Goal: Task Accomplishment & Management: Manage account settings

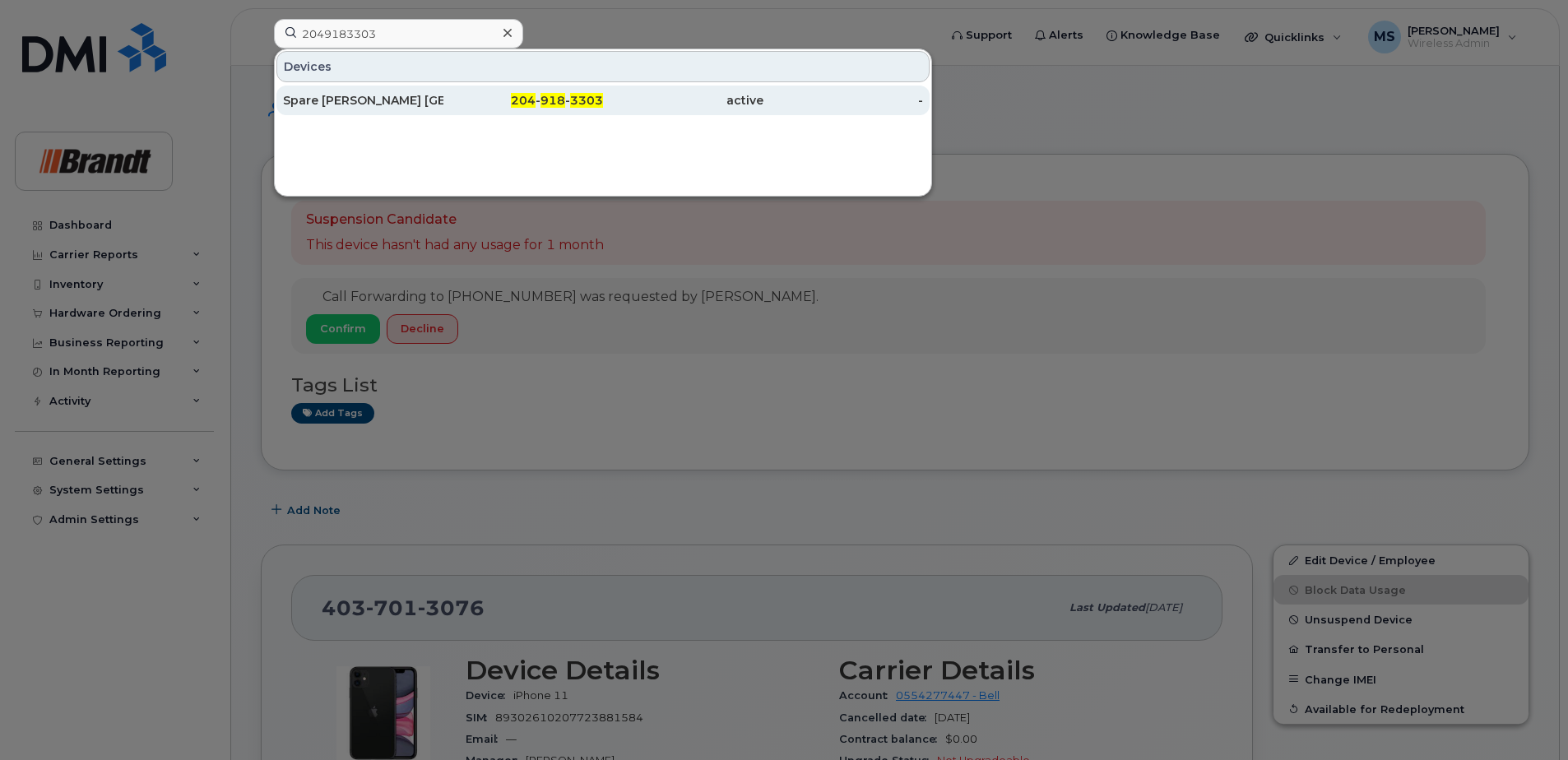
type input "2049183303"
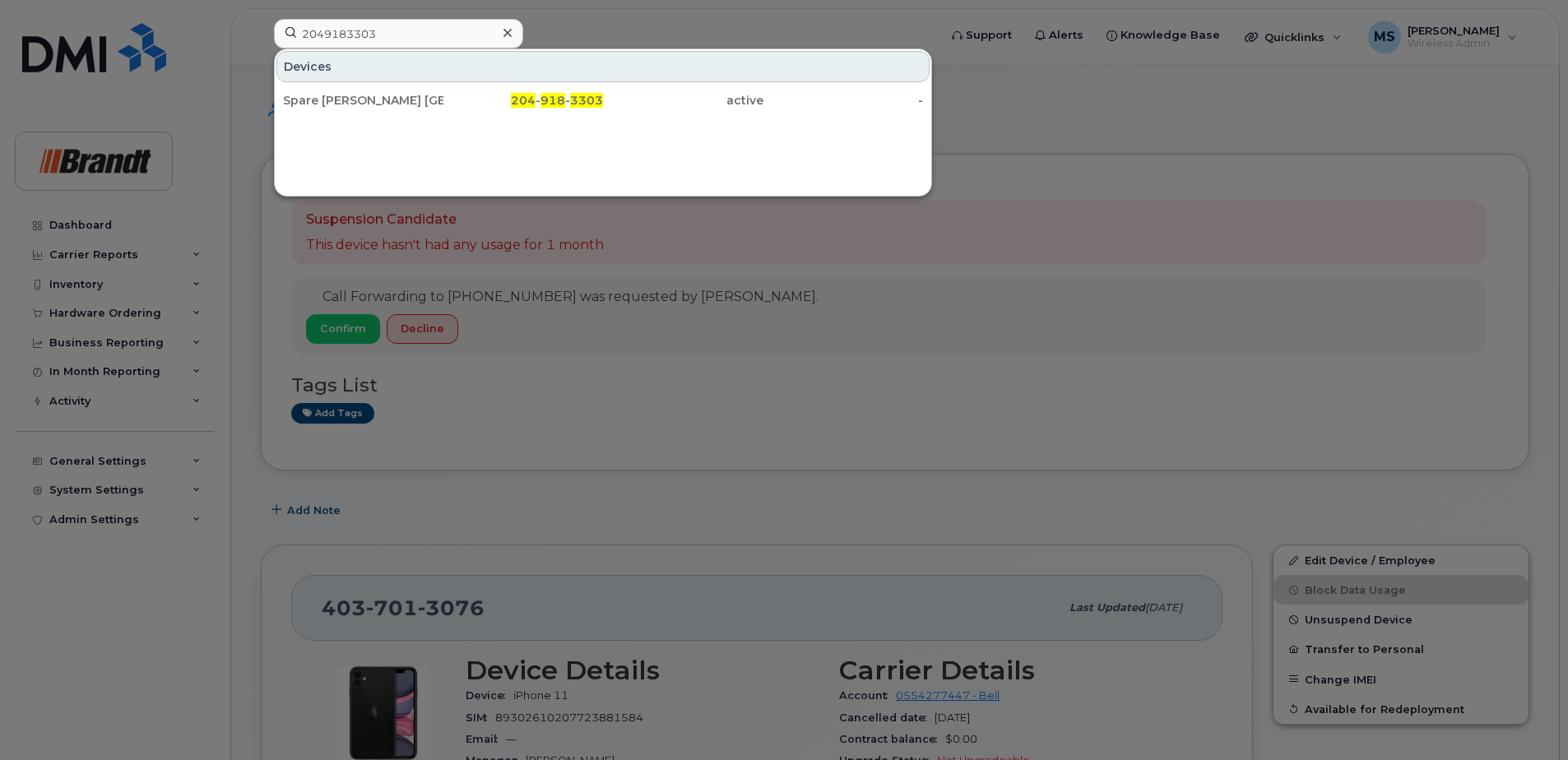
drag, startPoint x: 466, startPoint y: 107, endPoint x: 510, endPoint y: 157, distance: 66.6
click at [466, 107] on div "204 - 918 - 3303" at bounding box center [523, 100] width 160 height 16
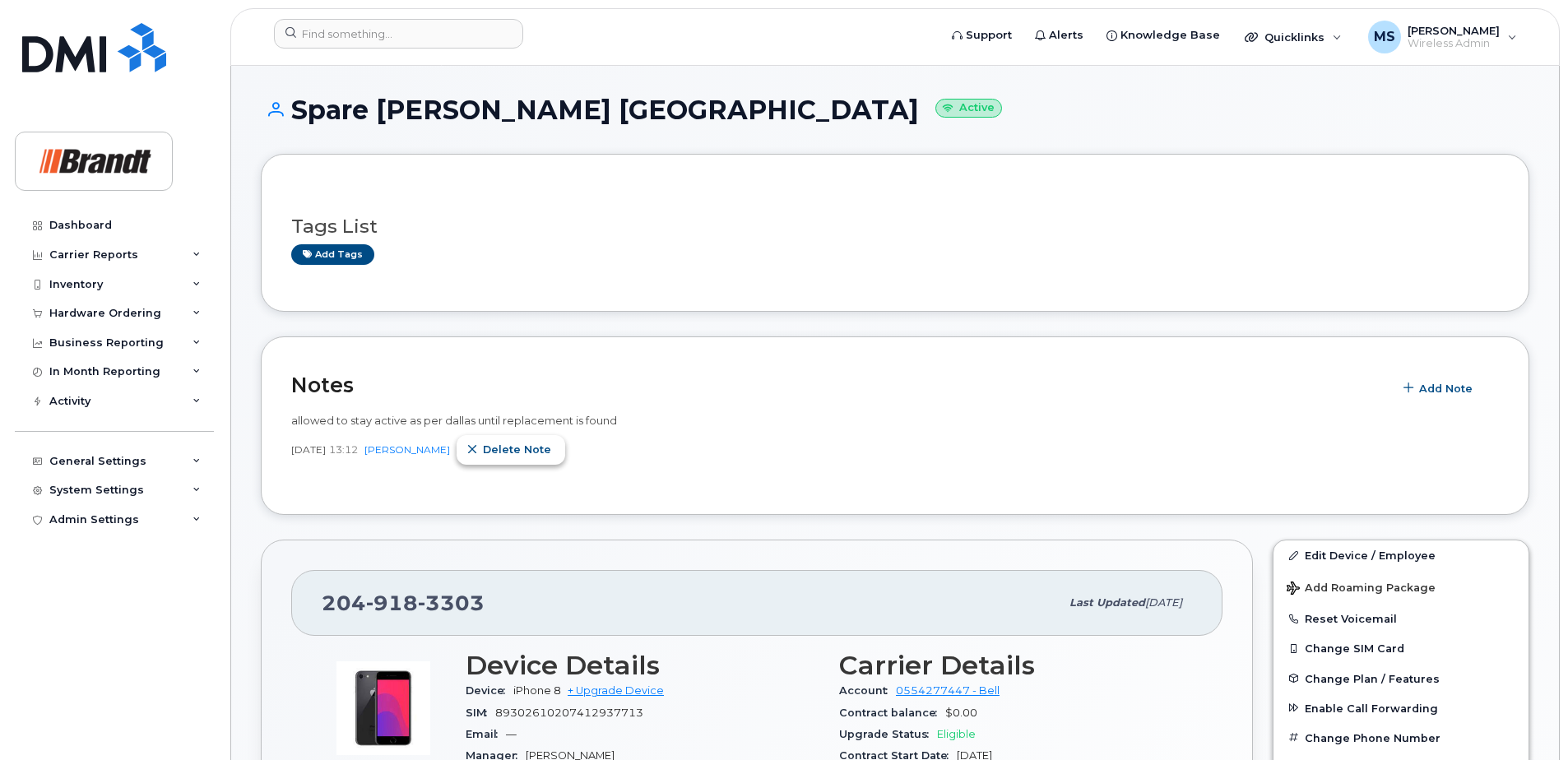
click at [552, 451] on span "Delete note" at bounding box center [517, 448] width 68 height 15
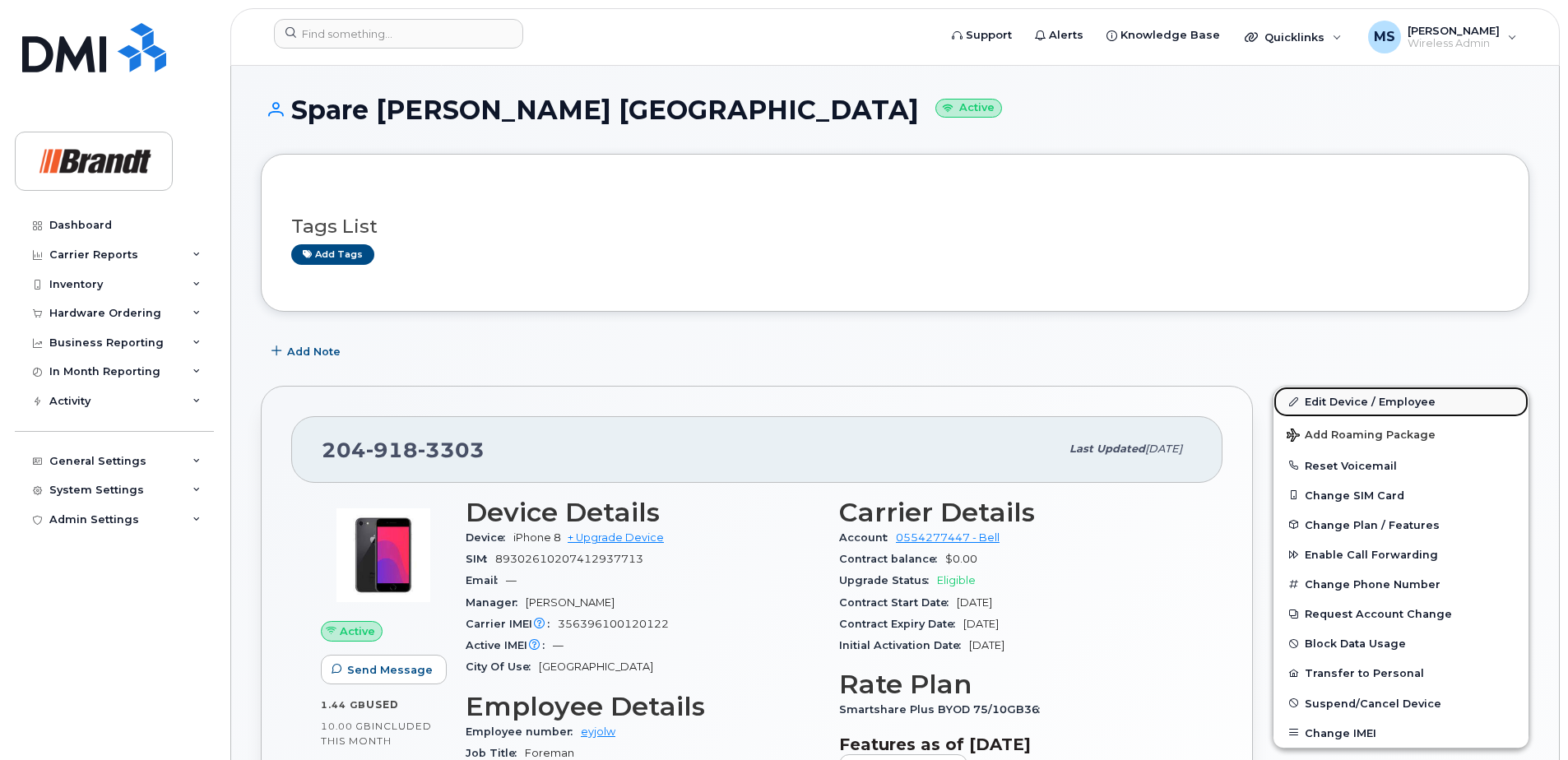
click at [1358, 400] on link "Edit Device / Employee" at bounding box center [1401, 401] width 255 height 30
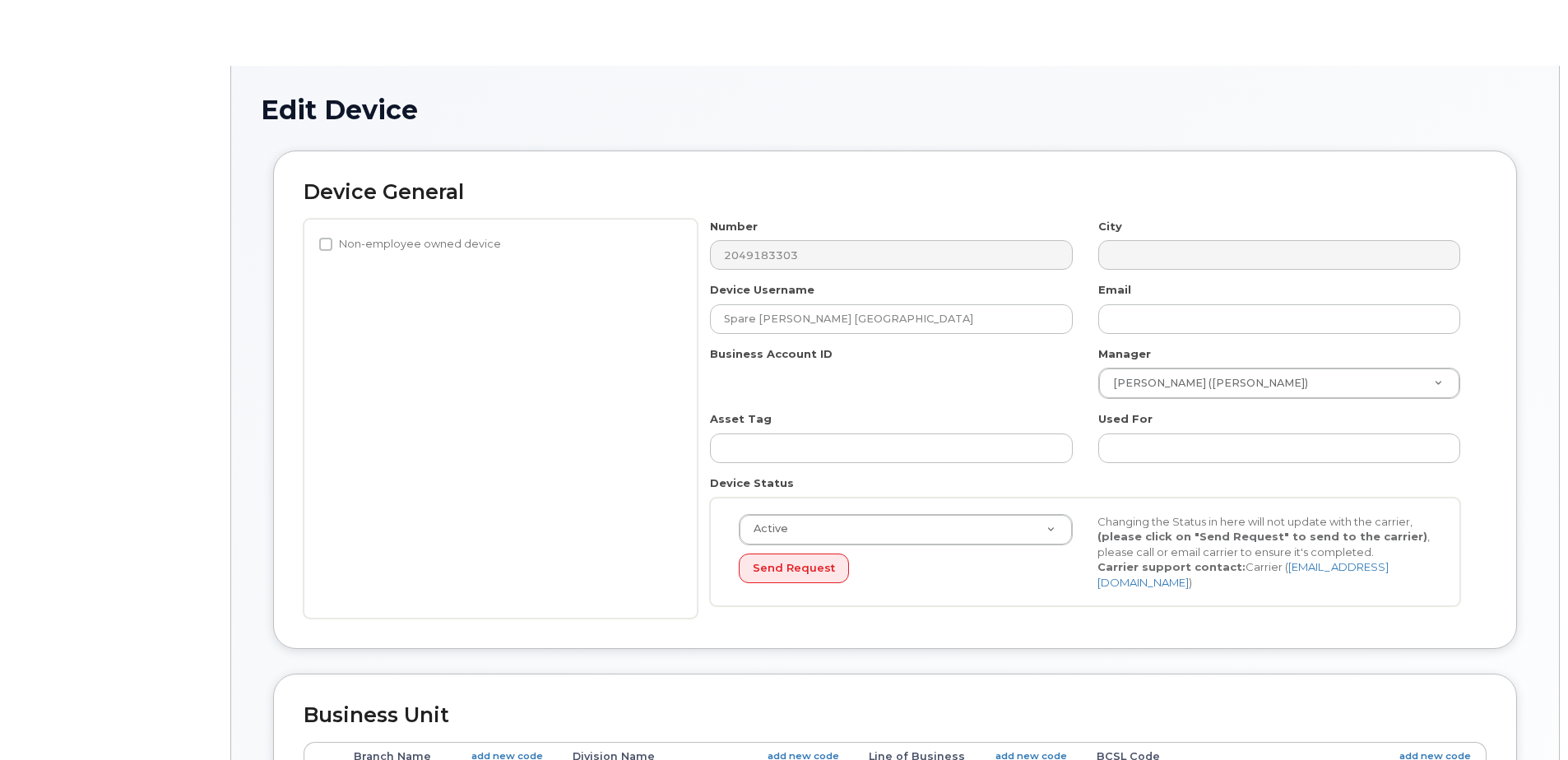
select select "35155011"
select select "34499245"
select select "35155013"
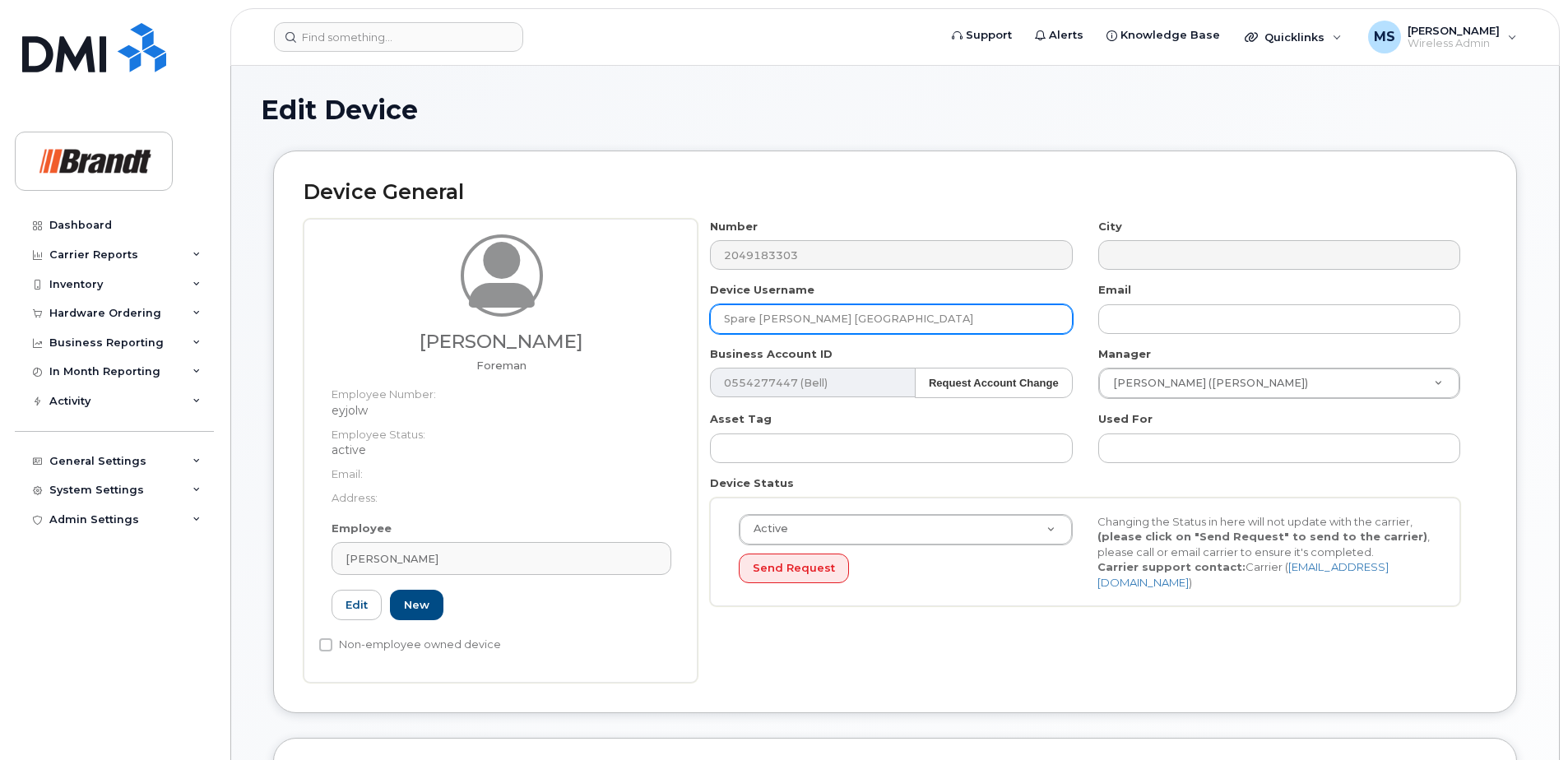
drag, startPoint x: 873, startPoint y: 322, endPoint x: 467, endPoint y: 340, distance: 406.4
click at [468, 323] on div "[PERSON_NAME] [PERSON_NAME] Employee Number: eyjolw Employee Status: active Ema…" at bounding box center [895, 450] width 1183 height 464
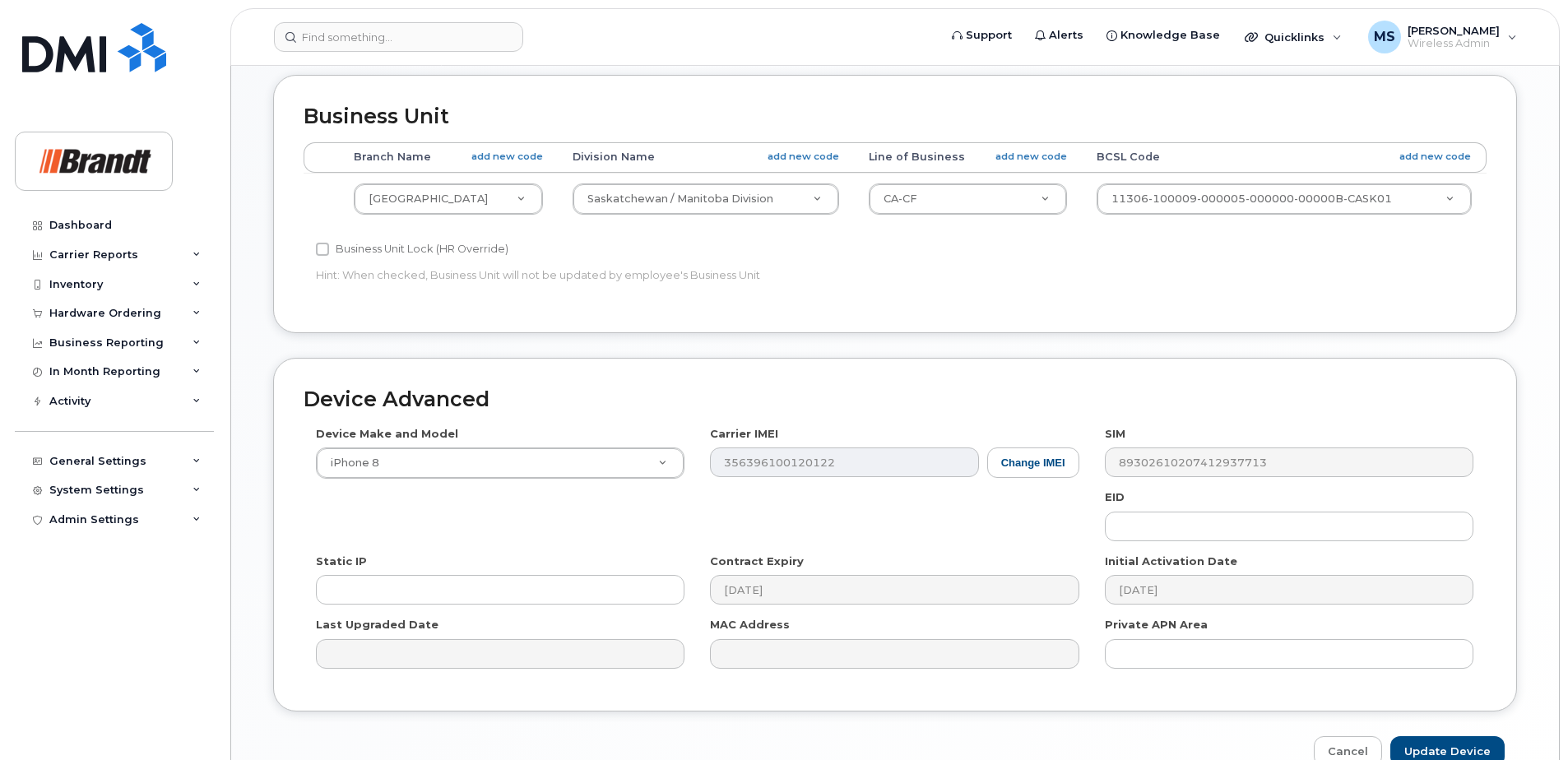
scroll to position [752, 0]
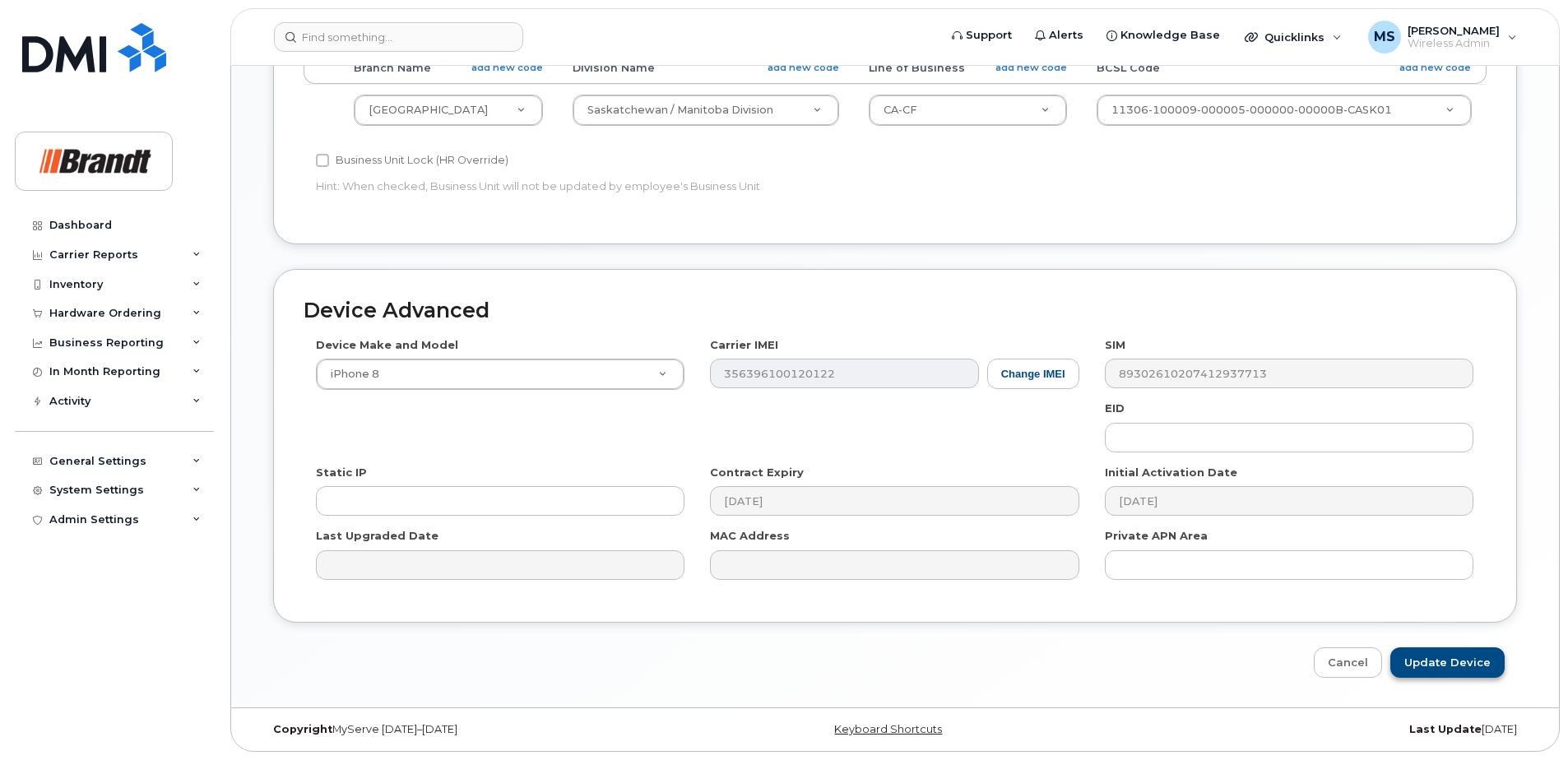
type input "Richard Gallant"
click at [1471, 669] on input "Update Device" at bounding box center [1448, 662] width 115 height 30
type input "Saving..."
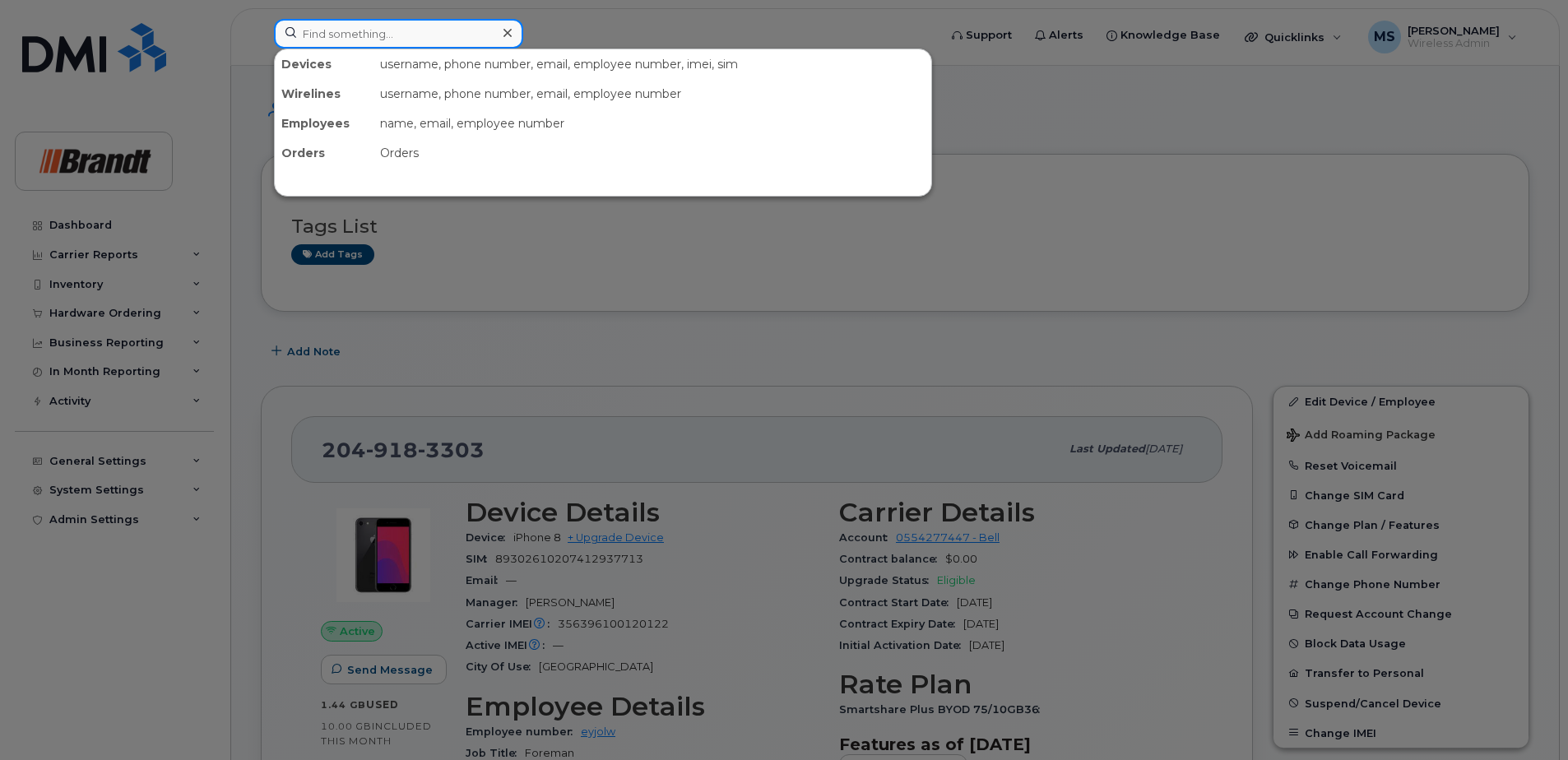
paste input "3065702785"
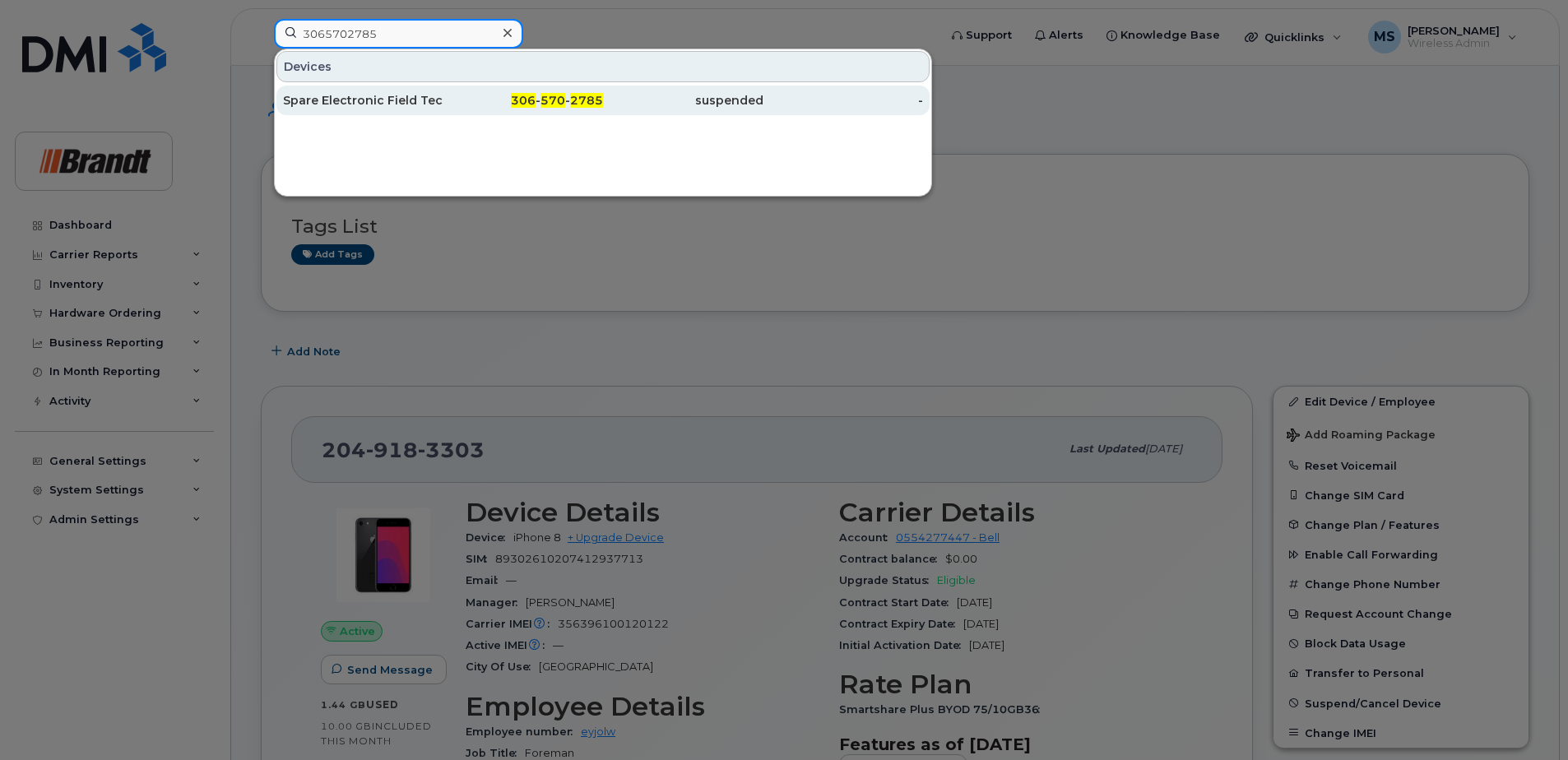
type input "3065702785"
click at [395, 107] on div "Spare Electronic Field Tech Saskatoon." at bounding box center [363, 100] width 160 height 16
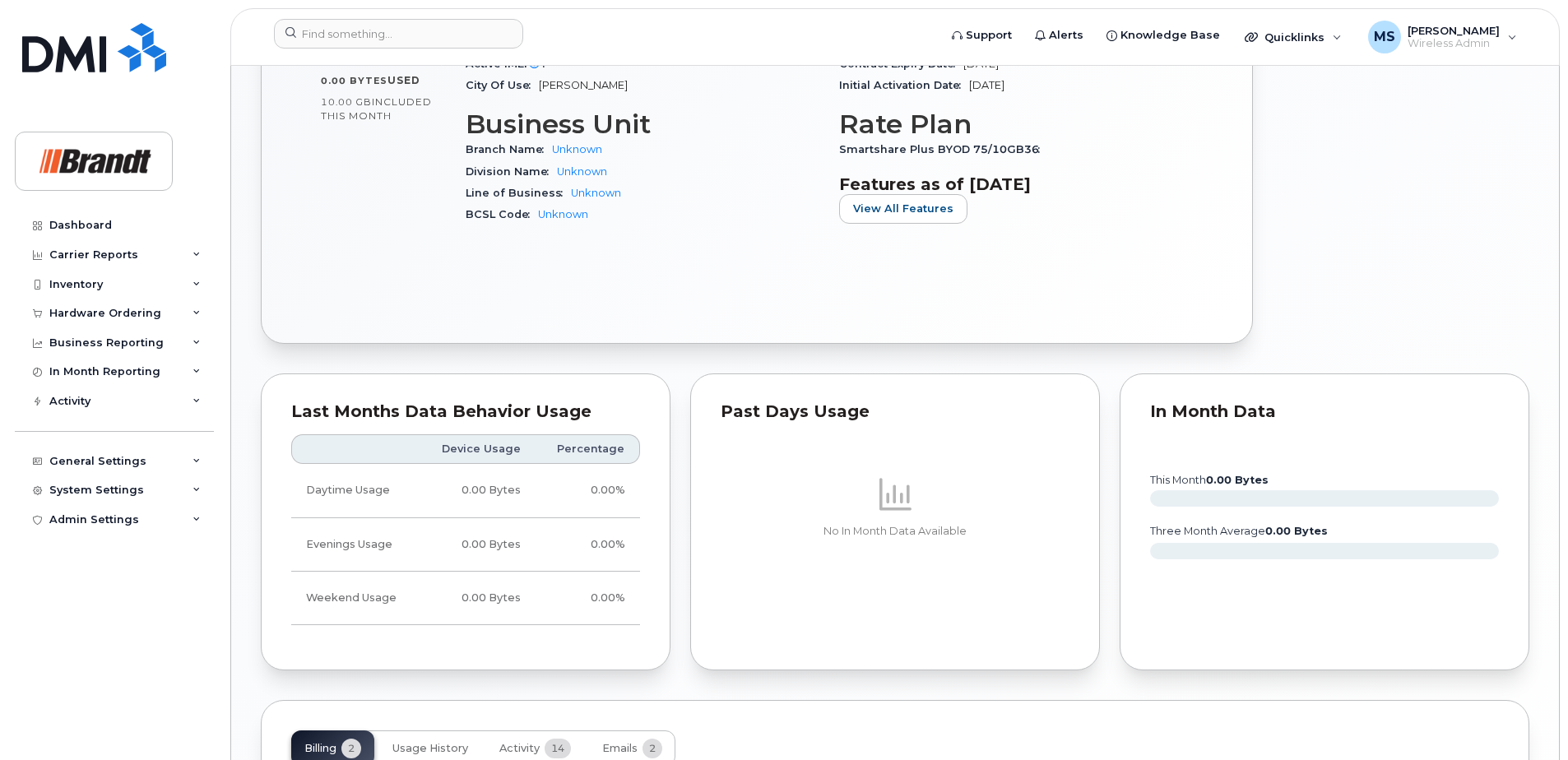
scroll to position [910, 0]
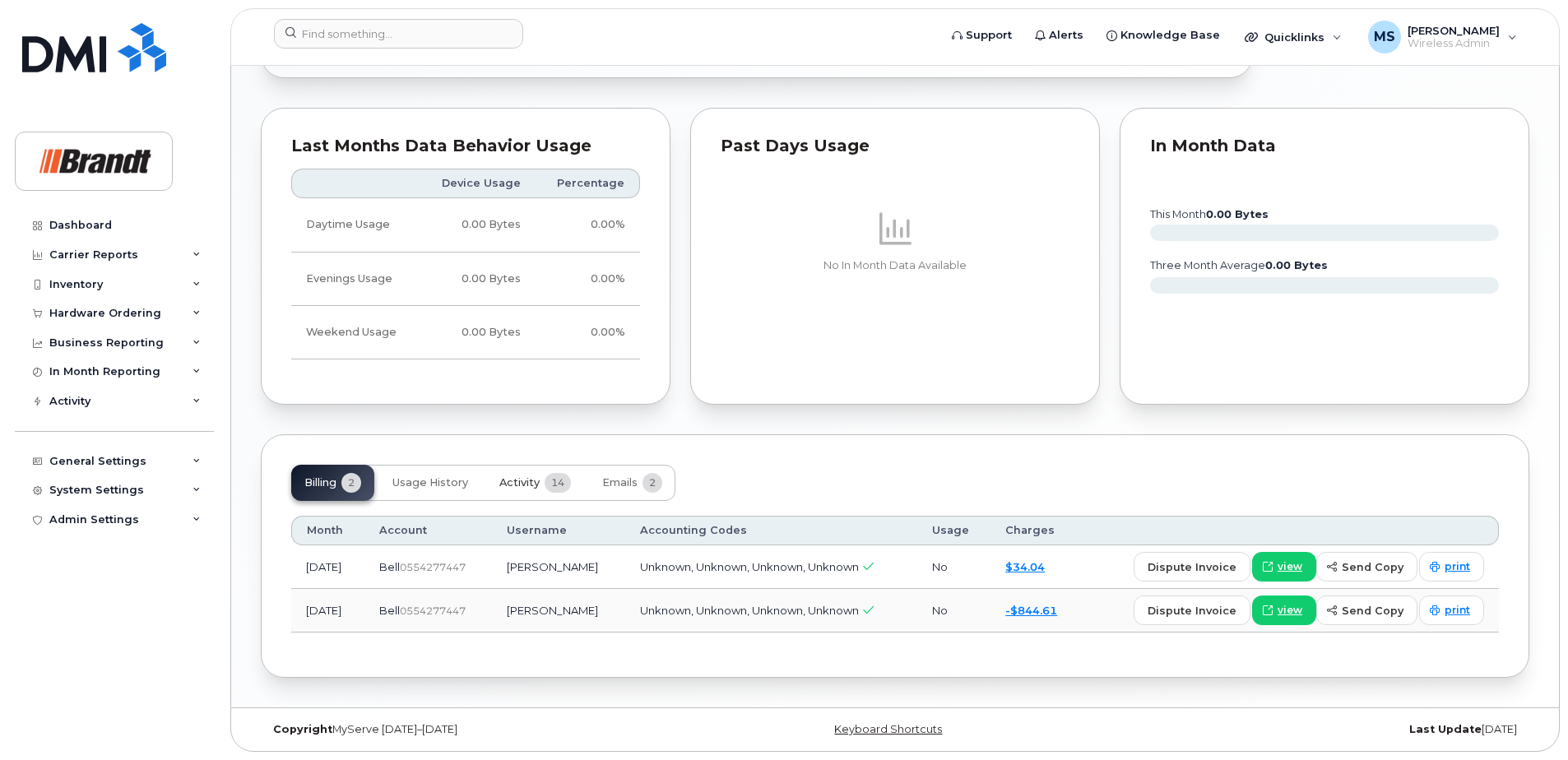
click at [521, 483] on span "Activity" at bounding box center [519, 482] width 40 height 13
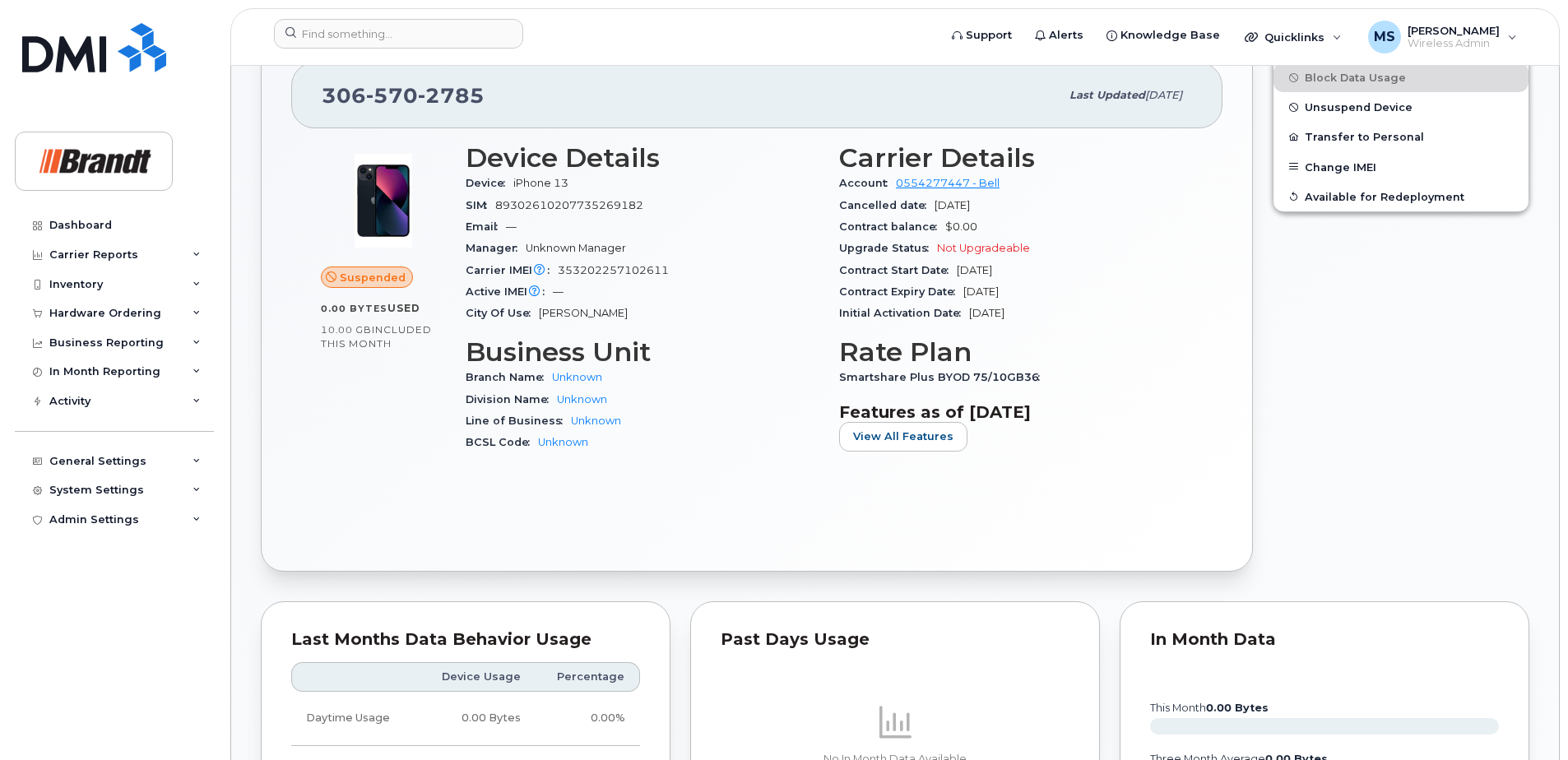
scroll to position [0, 0]
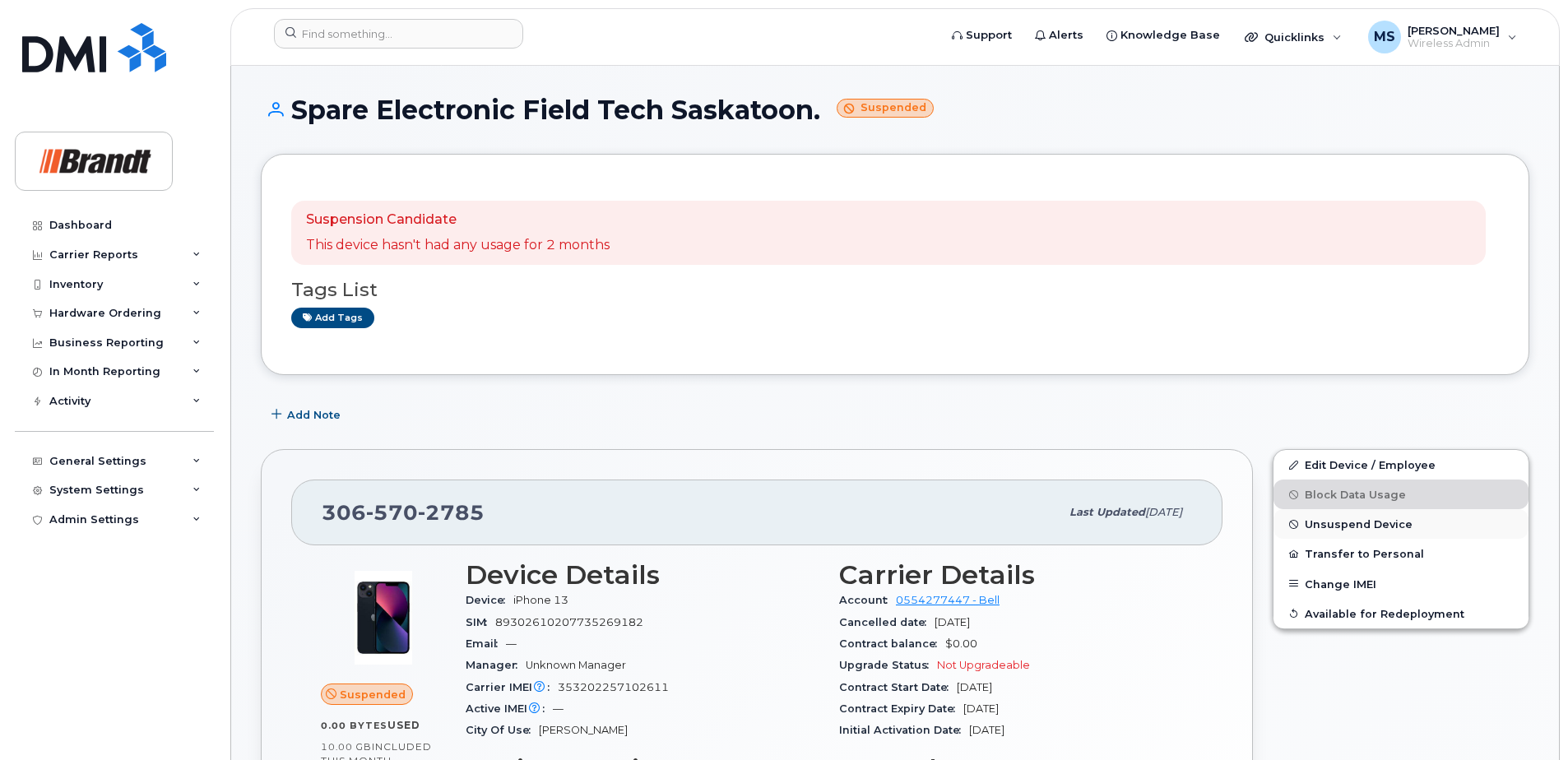
click at [1352, 531] on button "Unsuspend Device" at bounding box center [1401, 524] width 255 height 30
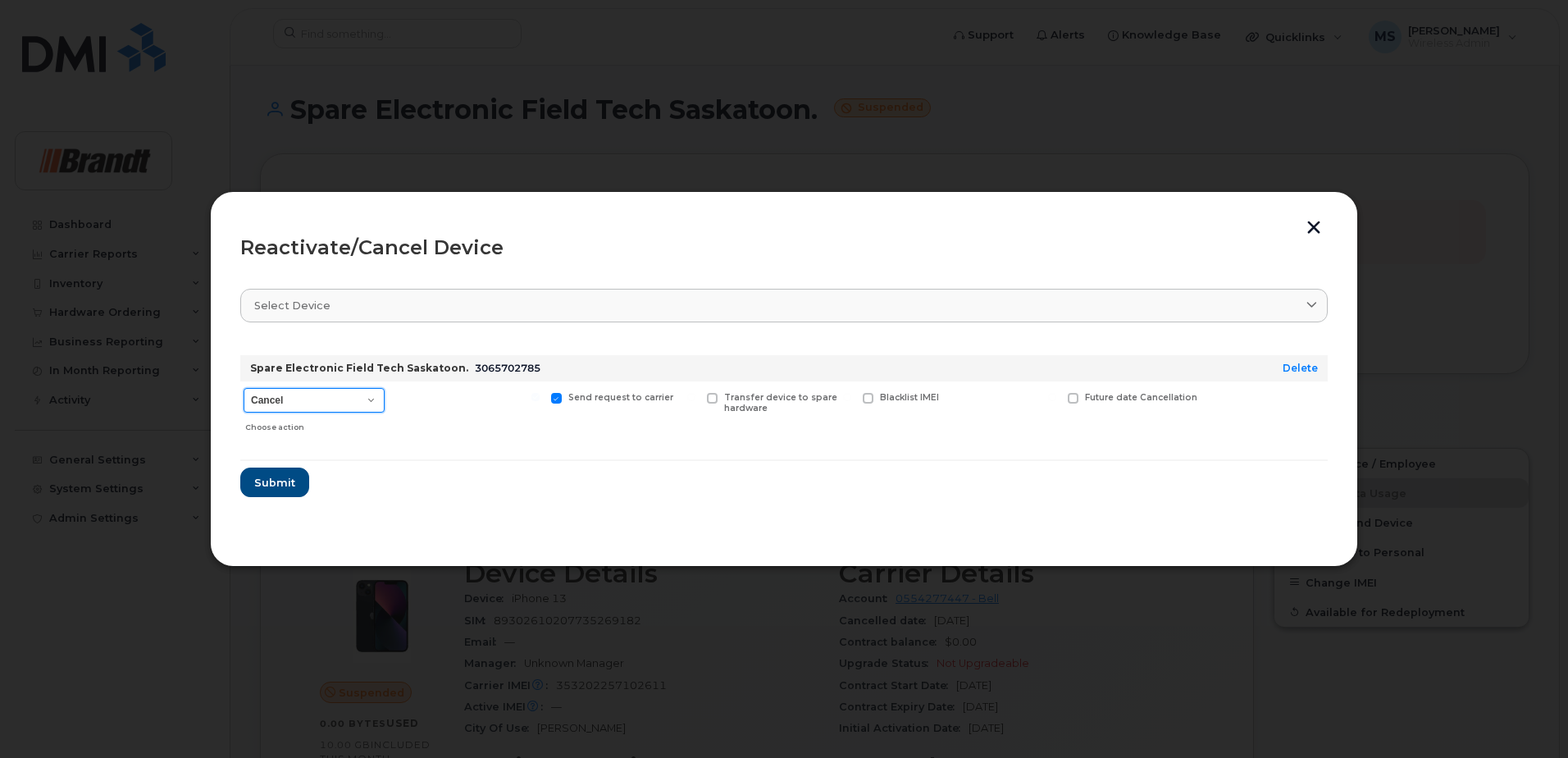
click at [295, 392] on select "Cancel Suspend - Extend Suspension Reactivate" at bounding box center [314, 401] width 141 height 25
select select "[object Object]"
click at [244, 388] on select "Cancel Suspend - Extend Suspension Reactivate" at bounding box center [314, 401] width 141 height 25
click at [972, 394] on span at bounding box center [970, 398] width 11 height 11
click at [954, 394] on input "New Username" at bounding box center [949, 396] width 8 height 8
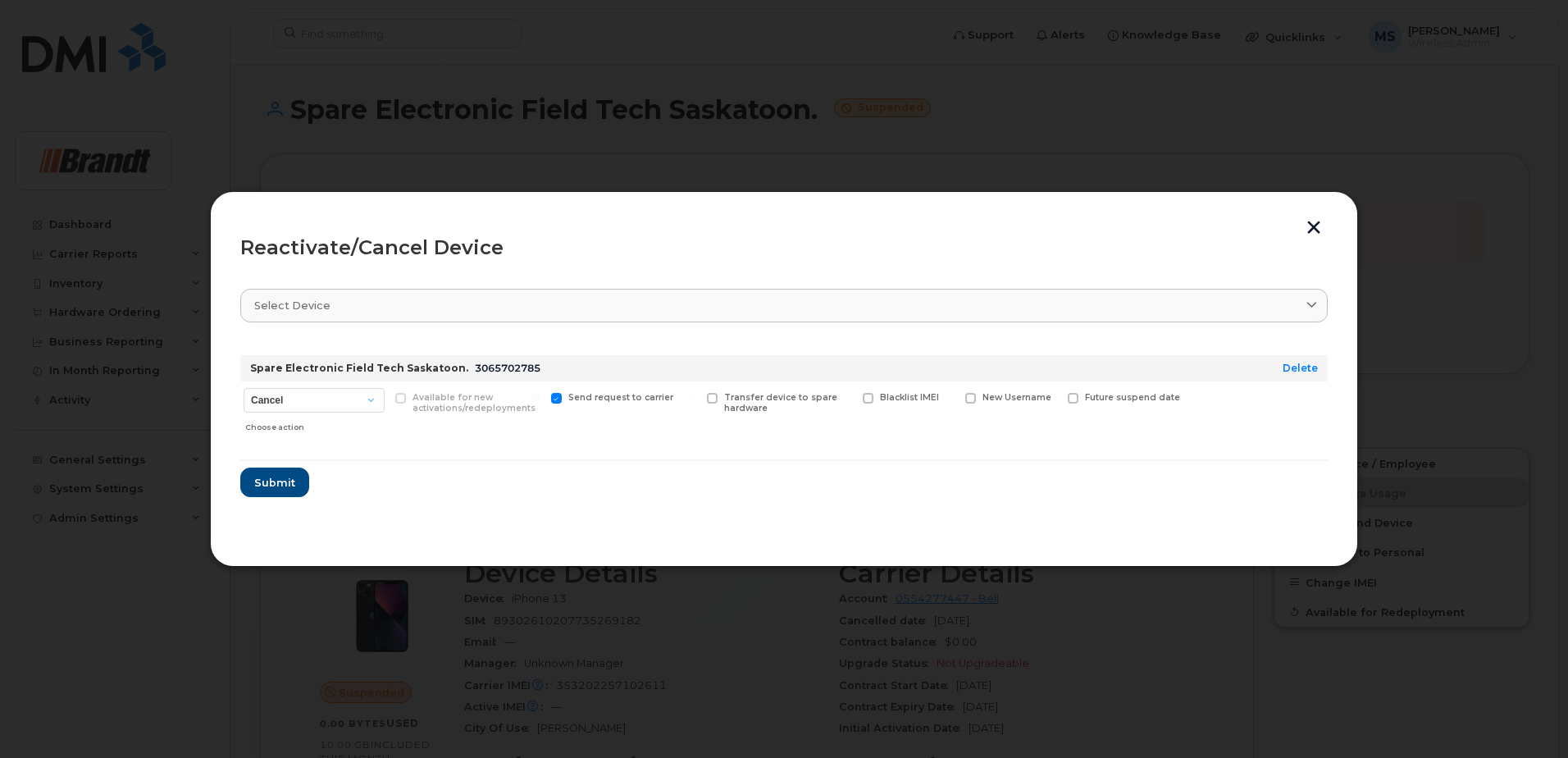
checkbox input "true"
click at [967, 422] on input "text" at bounding box center [1010, 423] width 92 height 29
type input "[PERSON_NAME]"
click at [263, 494] on span "Submit" at bounding box center [274, 487] width 41 height 15
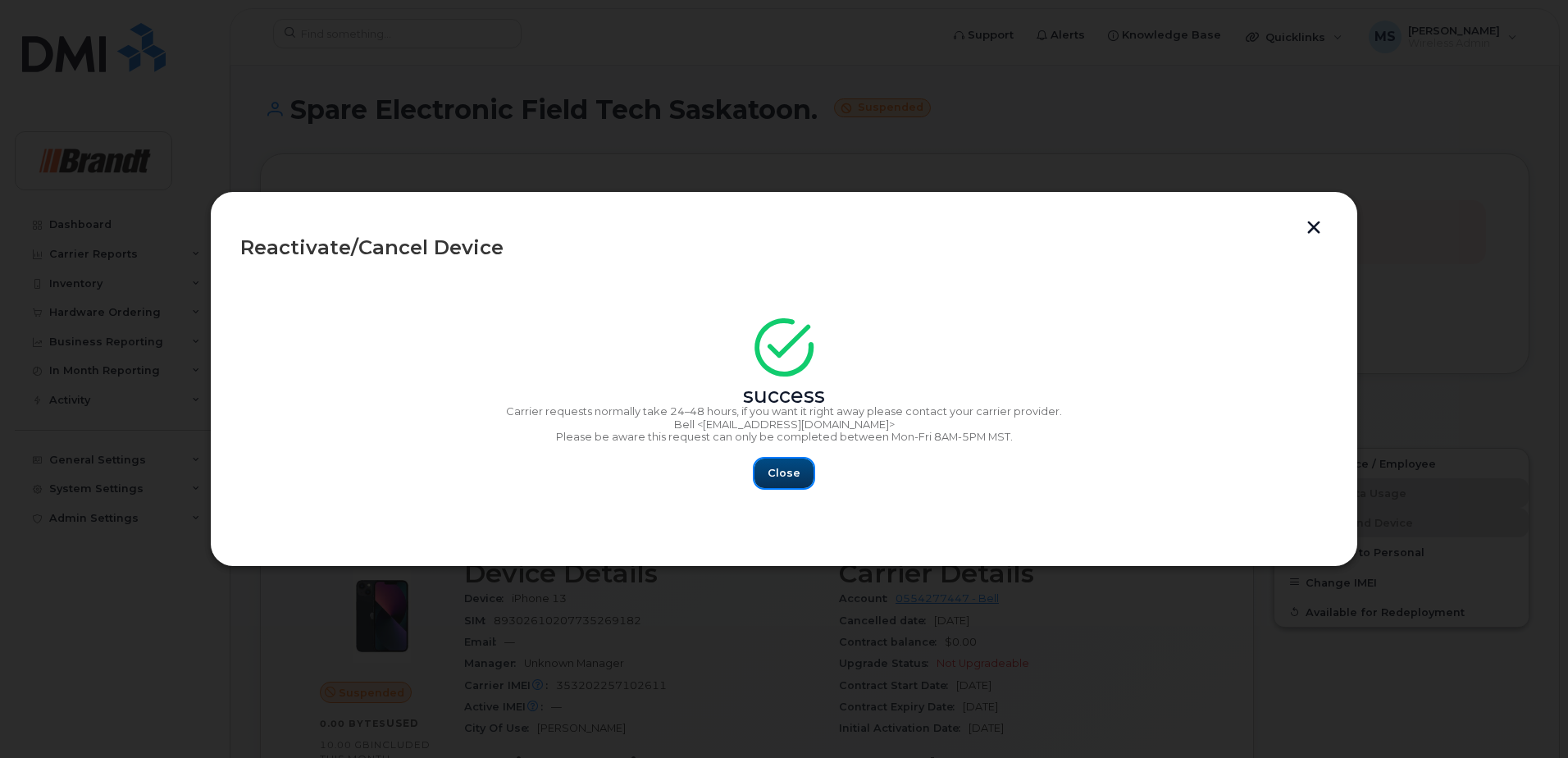
click at [772, 473] on span "Close" at bounding box center [784, 472] width 33 height 15
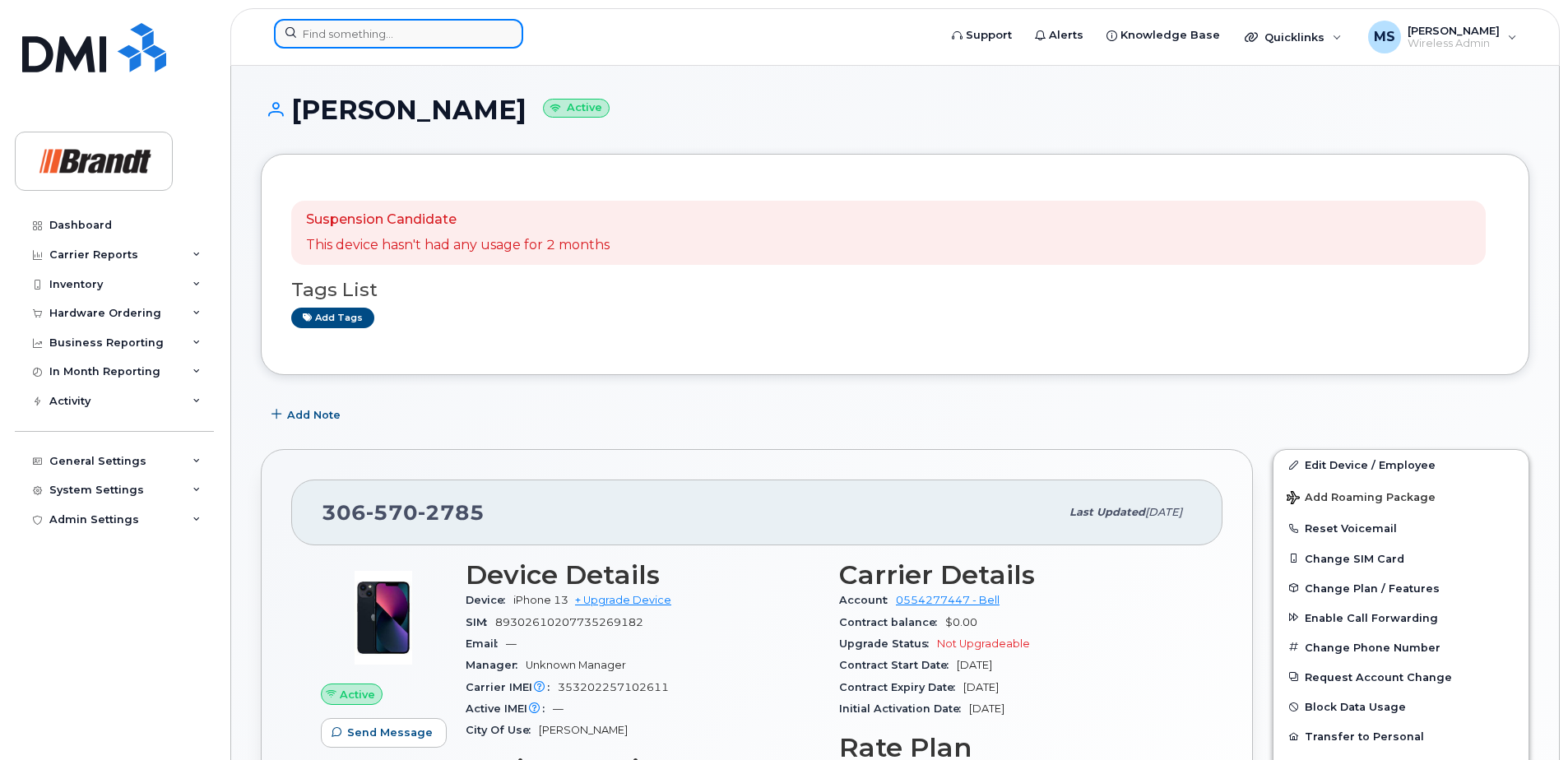
click at [477, 30] on input at bounding box center [398, 33] width 249 height 30
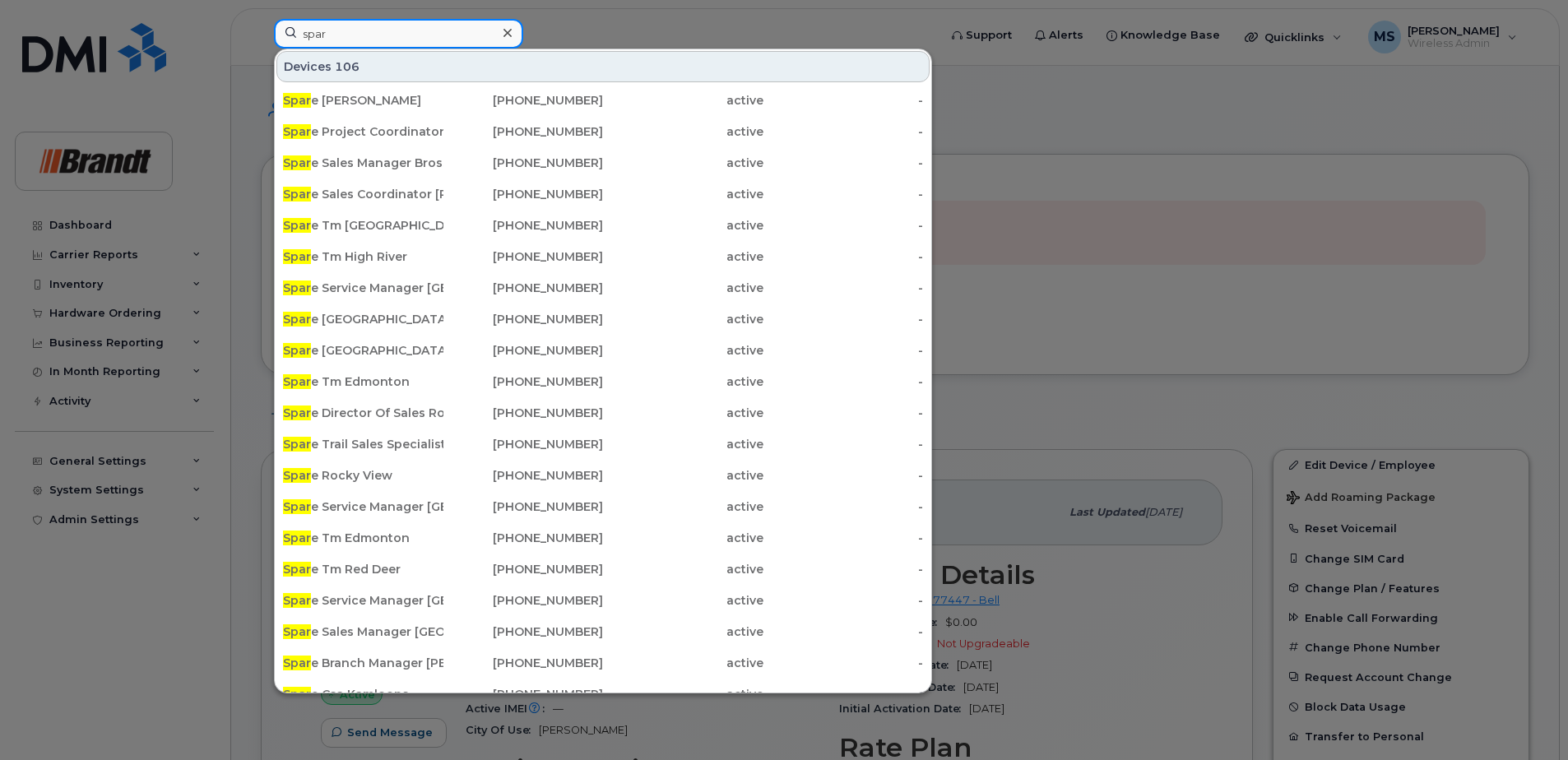
type input "spar"
drag, startPoint x: 69, startPoint y: 685, endPoint x: 96, endPoint y: 676, distance: 28.5
click at [69, 685] on div at bounding box center [784, 380] width 1568 height 760
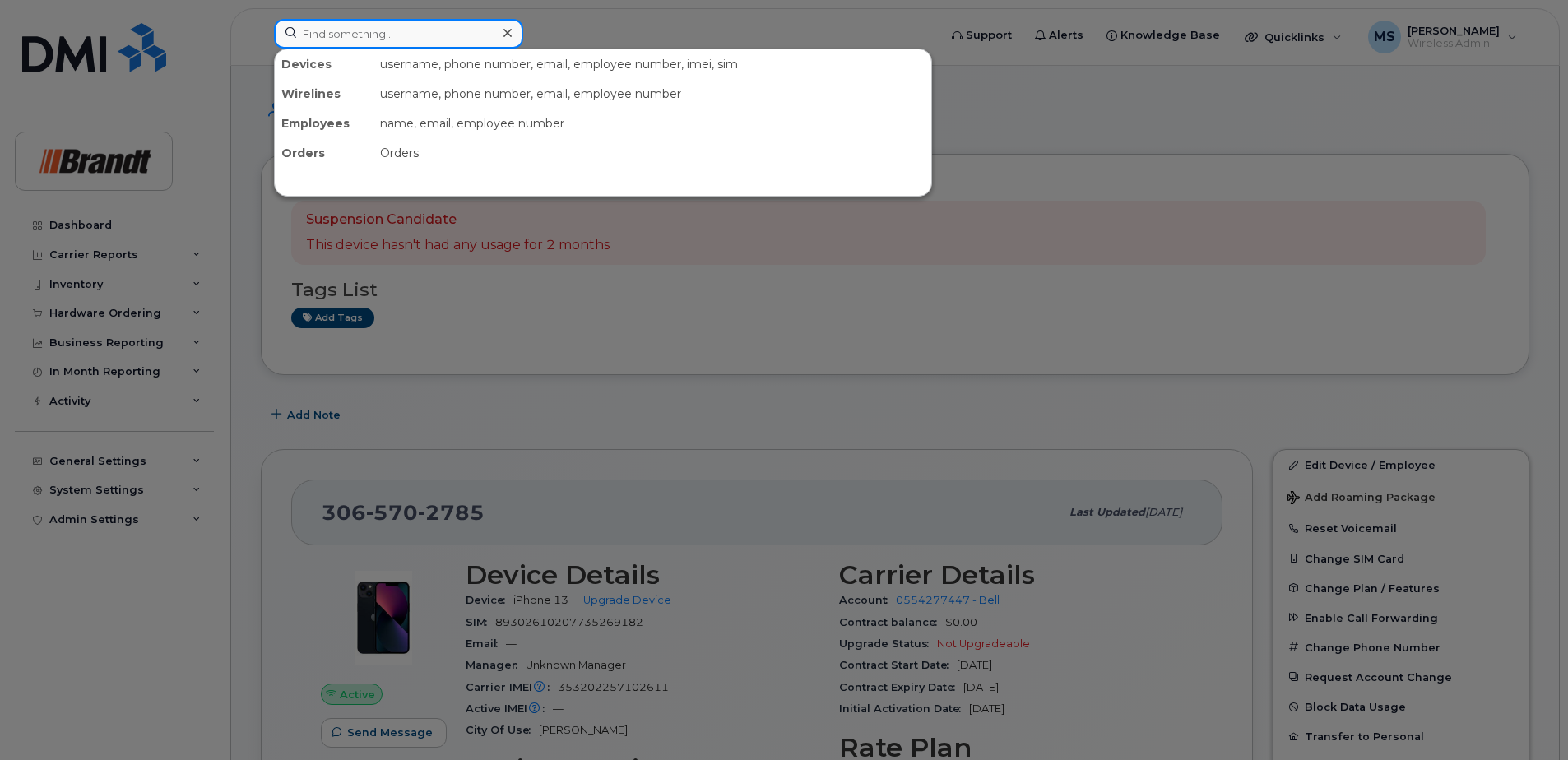
click at [373, 25] on input at bounding box center [398, 33] width 249 height 30
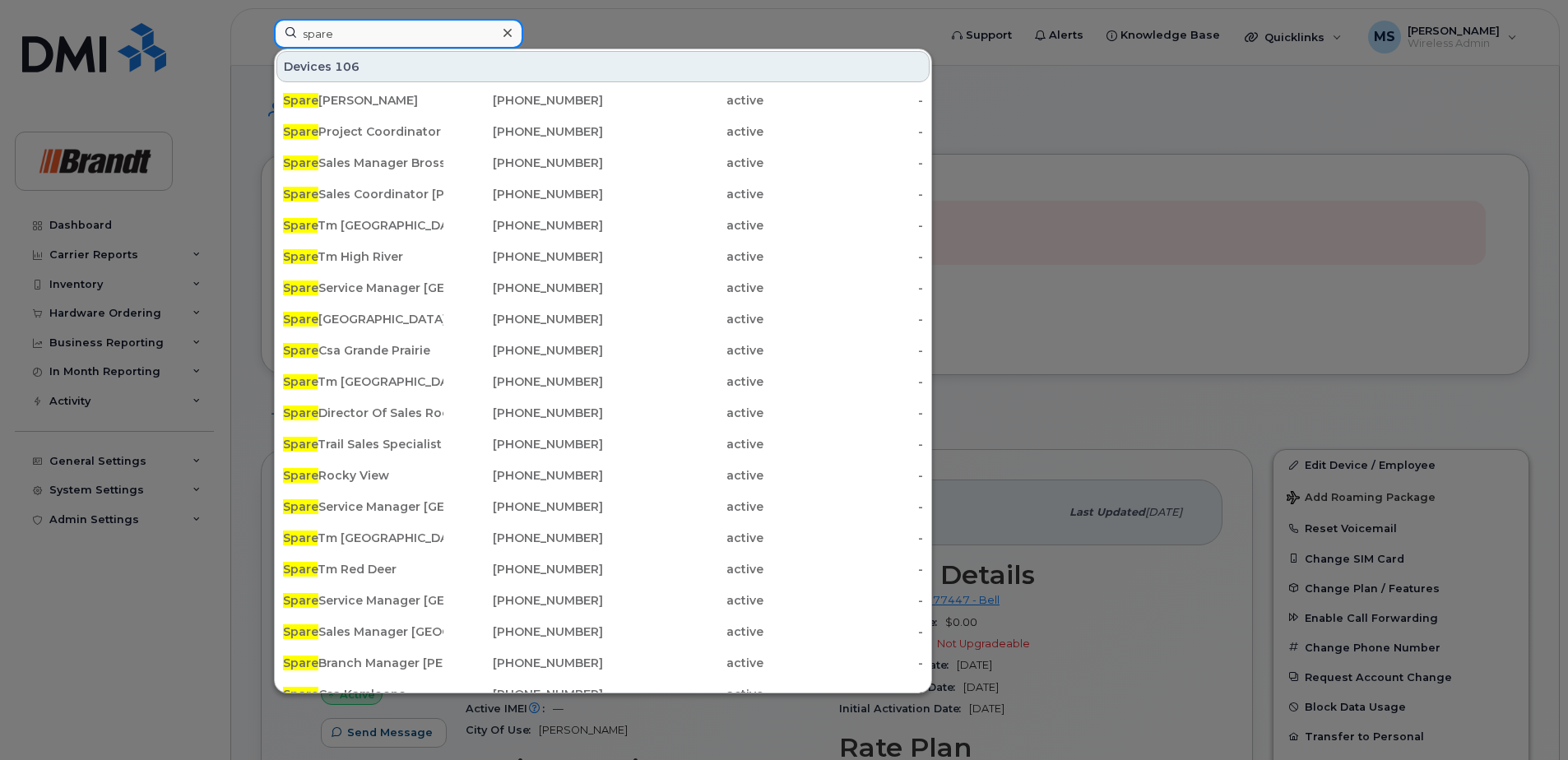
type input "spare"
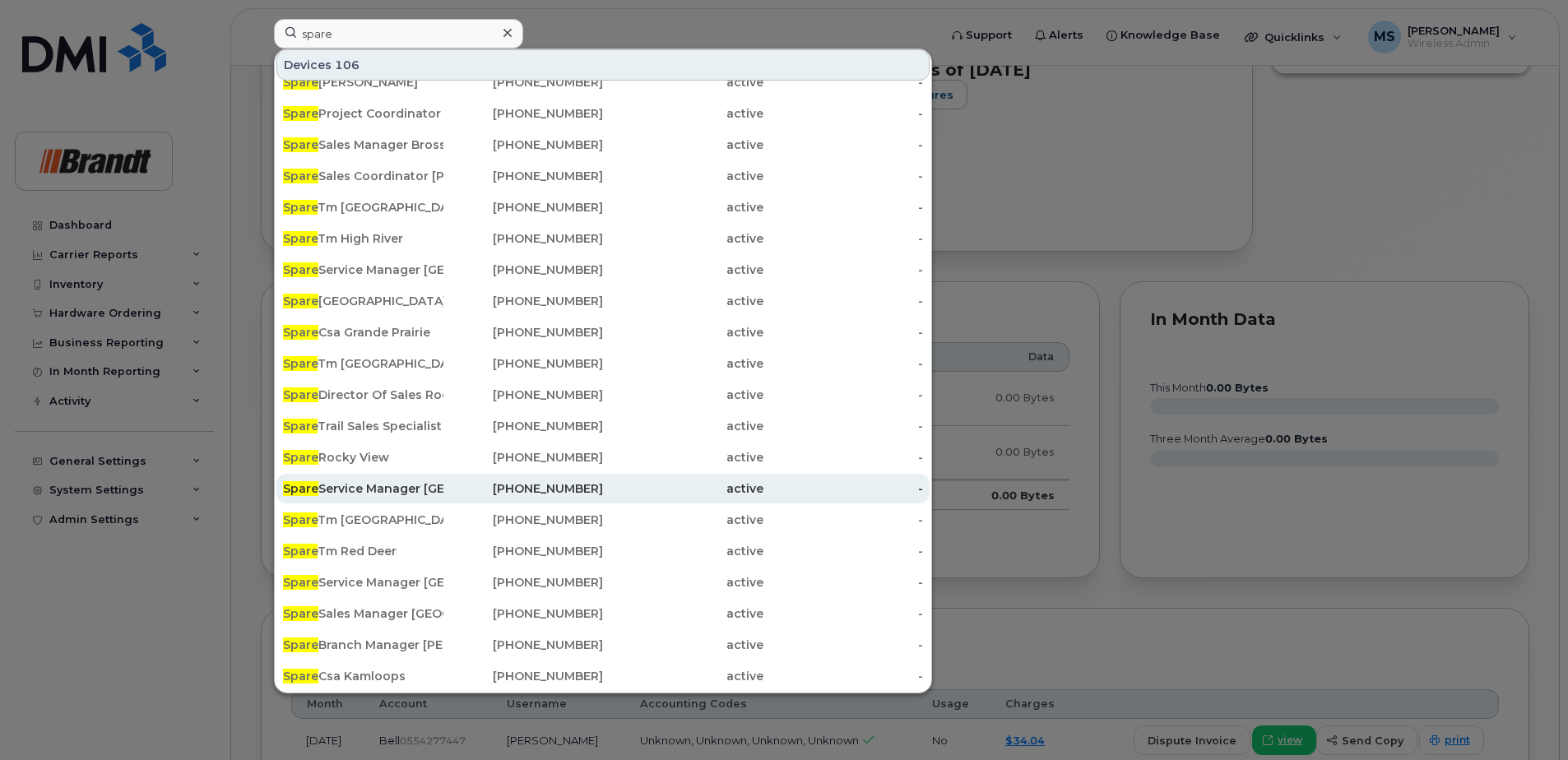
scroll to position [740, 0]
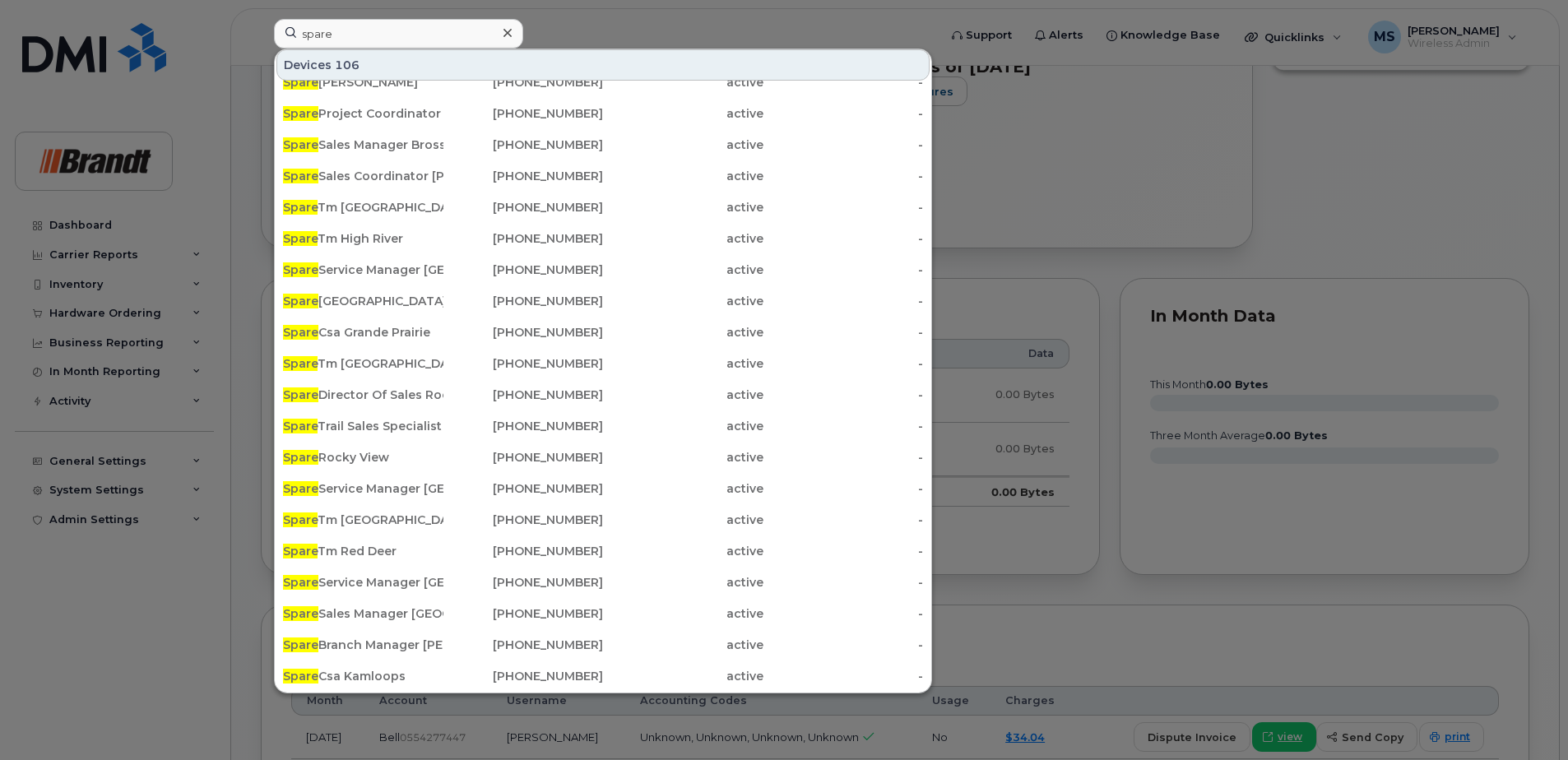
drag, startPoint x: 1170, startPoint y: 580, endPoint x: 1111, endPoint y: 518, distance: 85.6
click at [1161, 559] on div at bounding box center [784, 380] width 1568 height 760
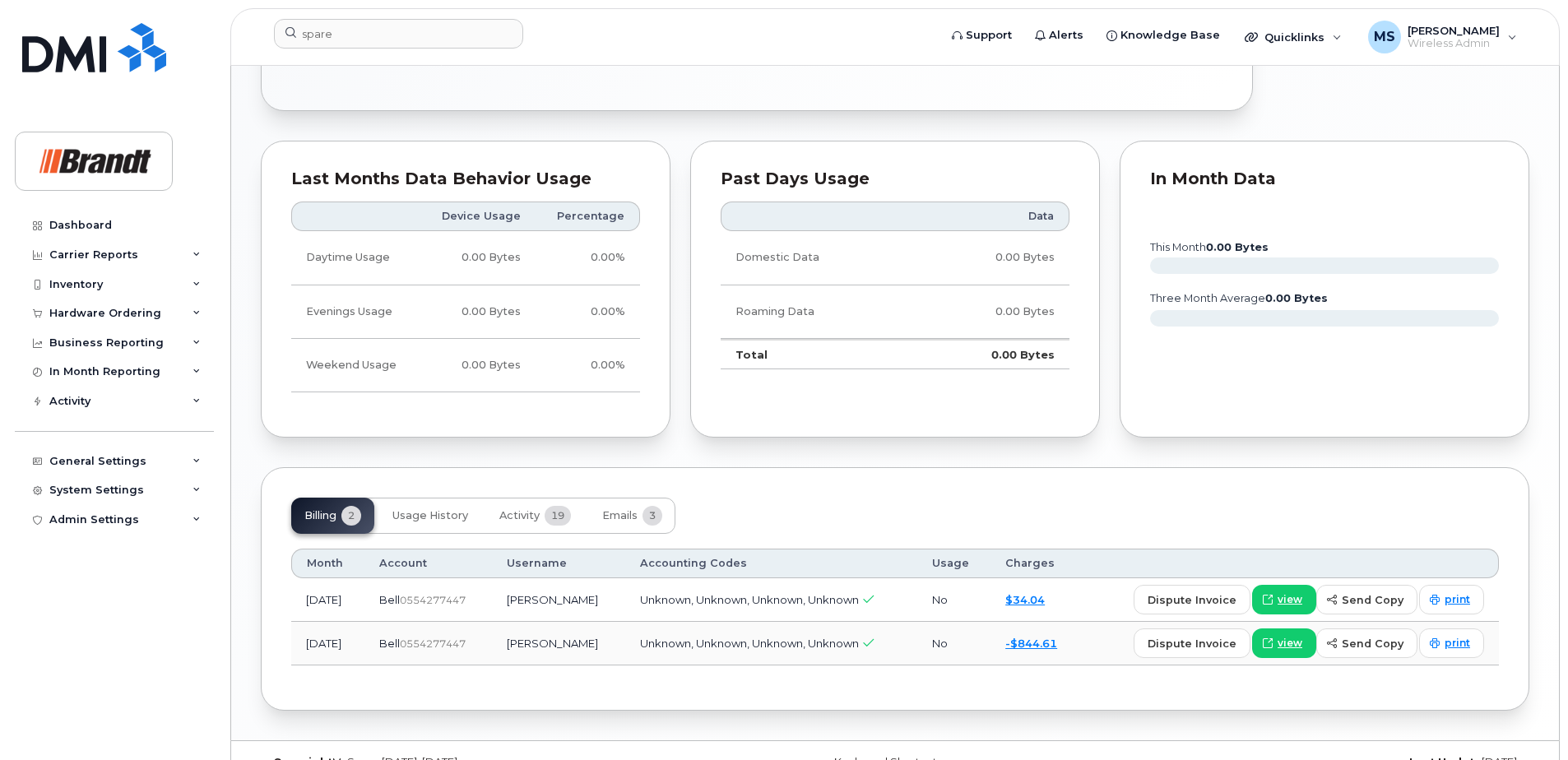
scroll to position [910, 0]
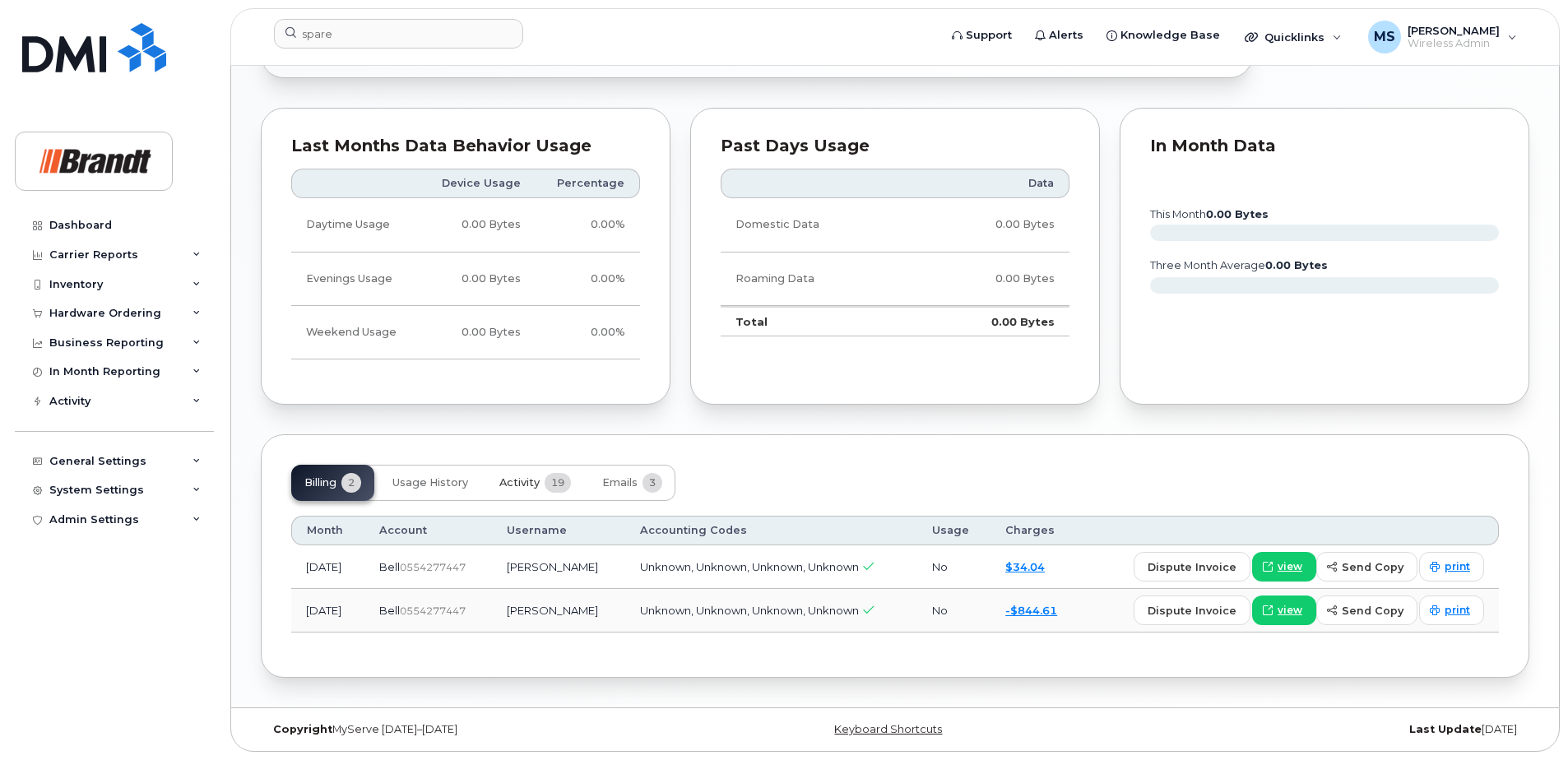
click at [530, 482] on span "Activity" at bounding box center [519, 482] width 40 height 13
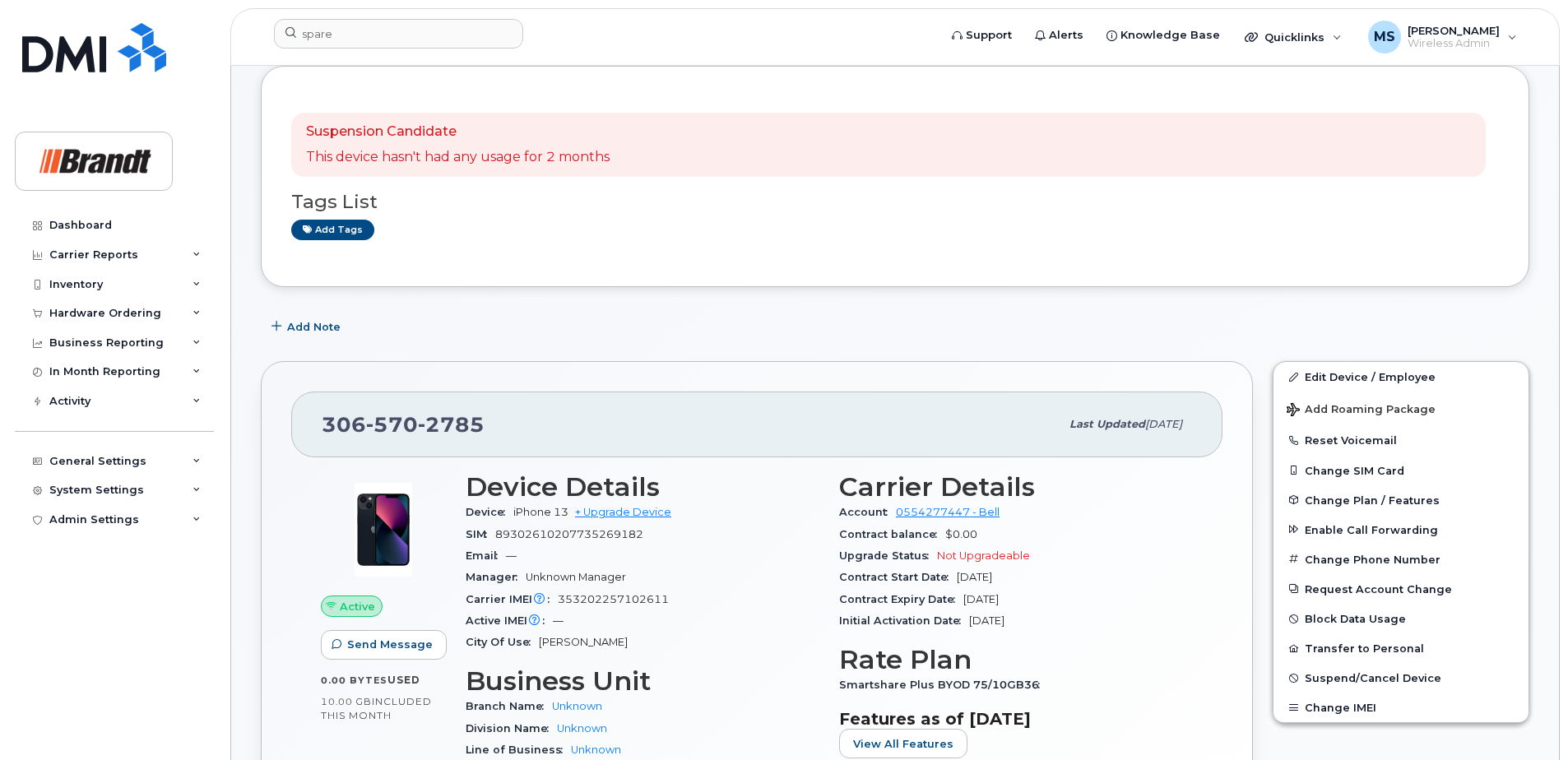
scroll to position [0, 0]
